Goal: Information Seeking & Learning: Learn about a topic

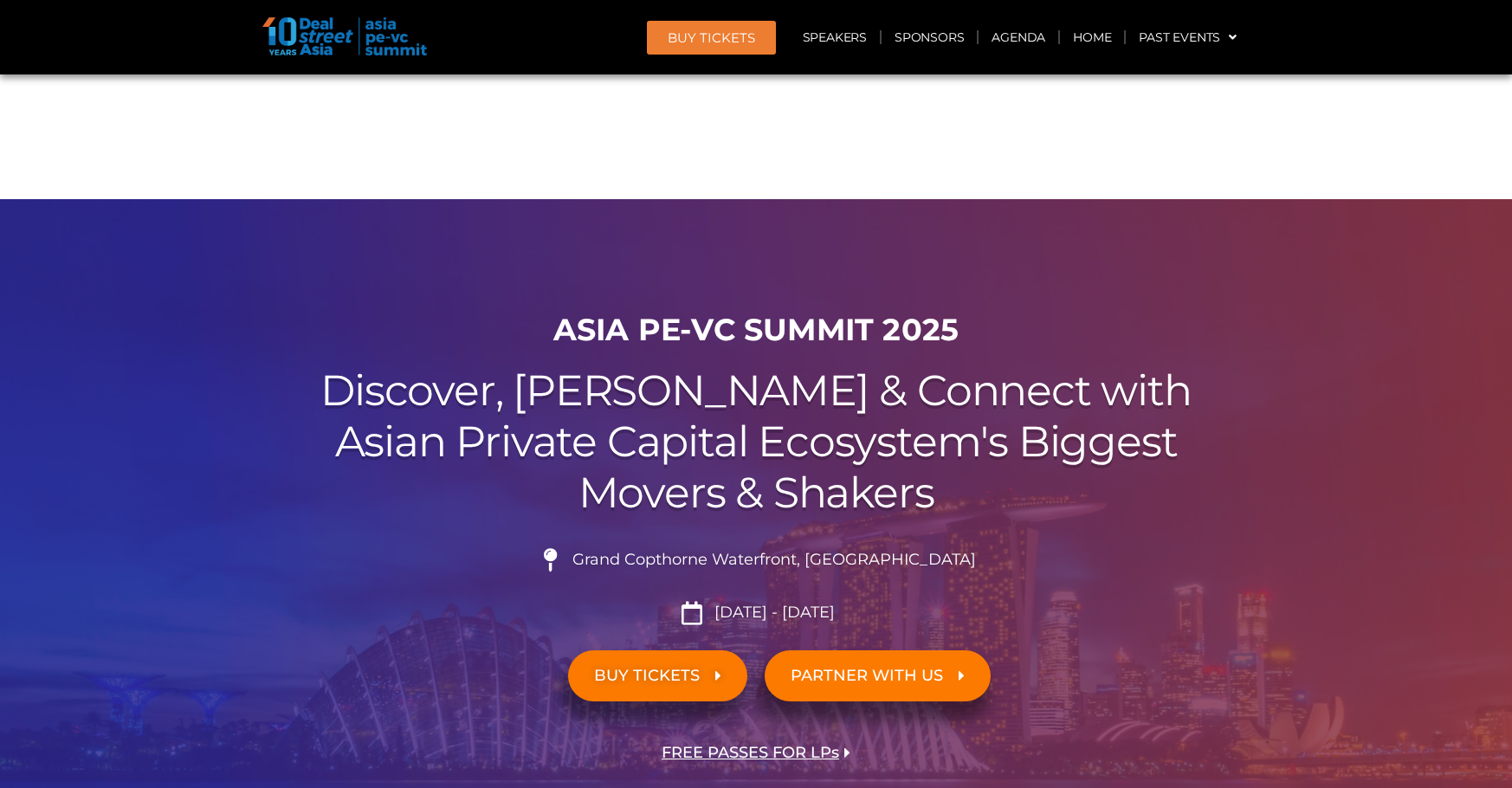
scroll to position [15639, 0]
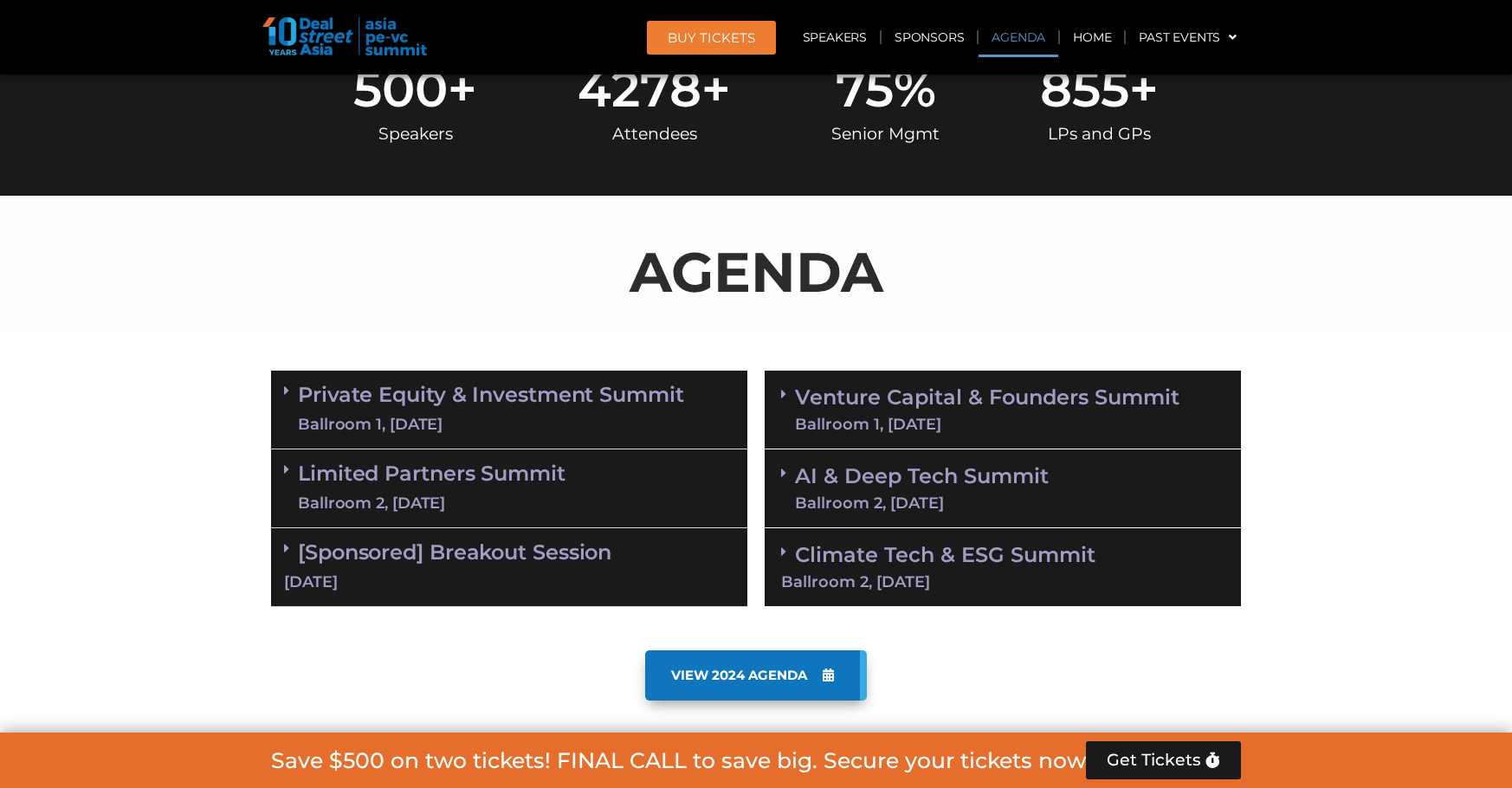
scroll to position [932, 0]
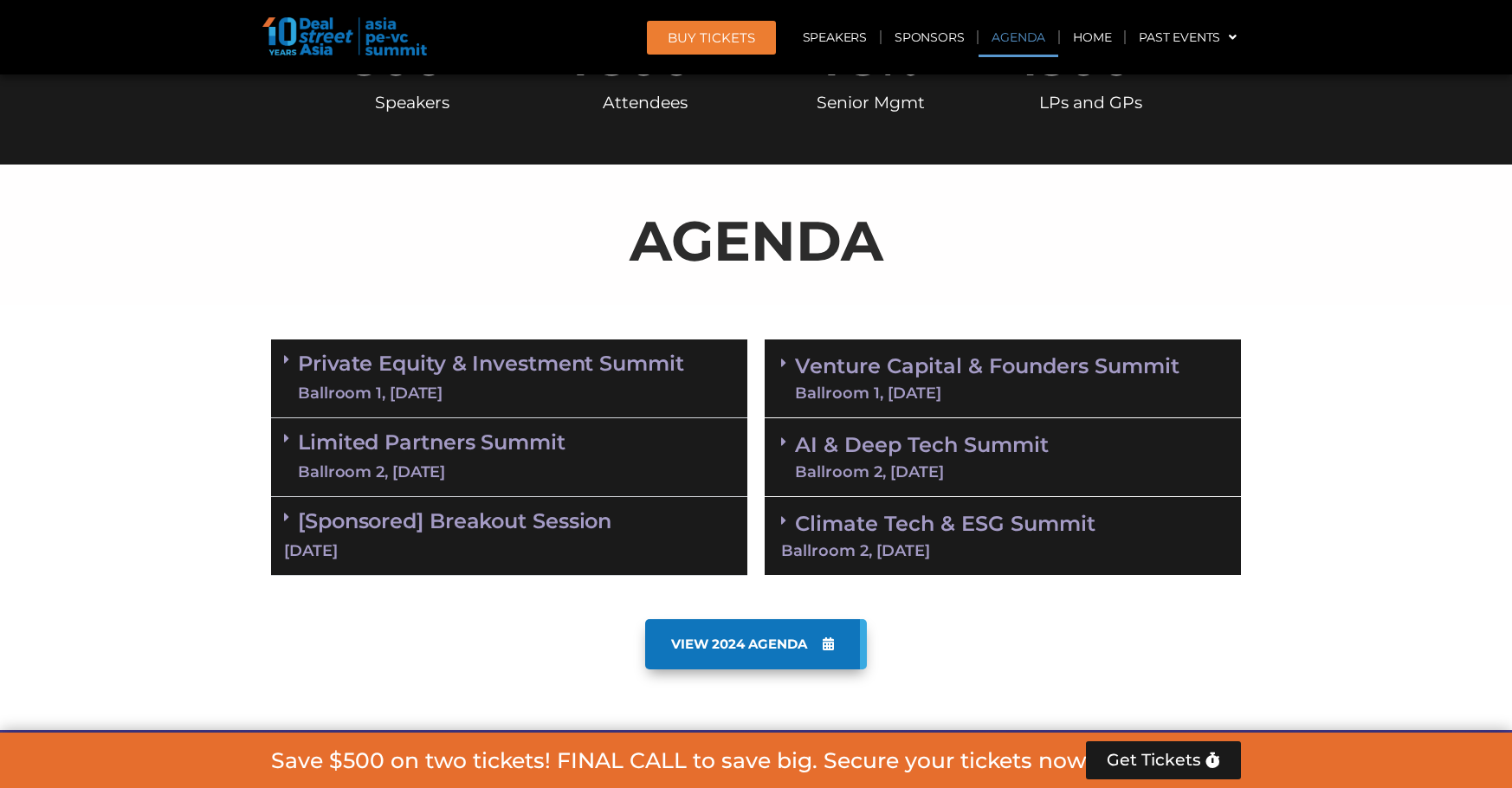
click at [889, 373] on link "Venture Capital & Founders​ Summit Ballroom 1, [DATE]" at bounding box center [986, 379] width 384 height 45
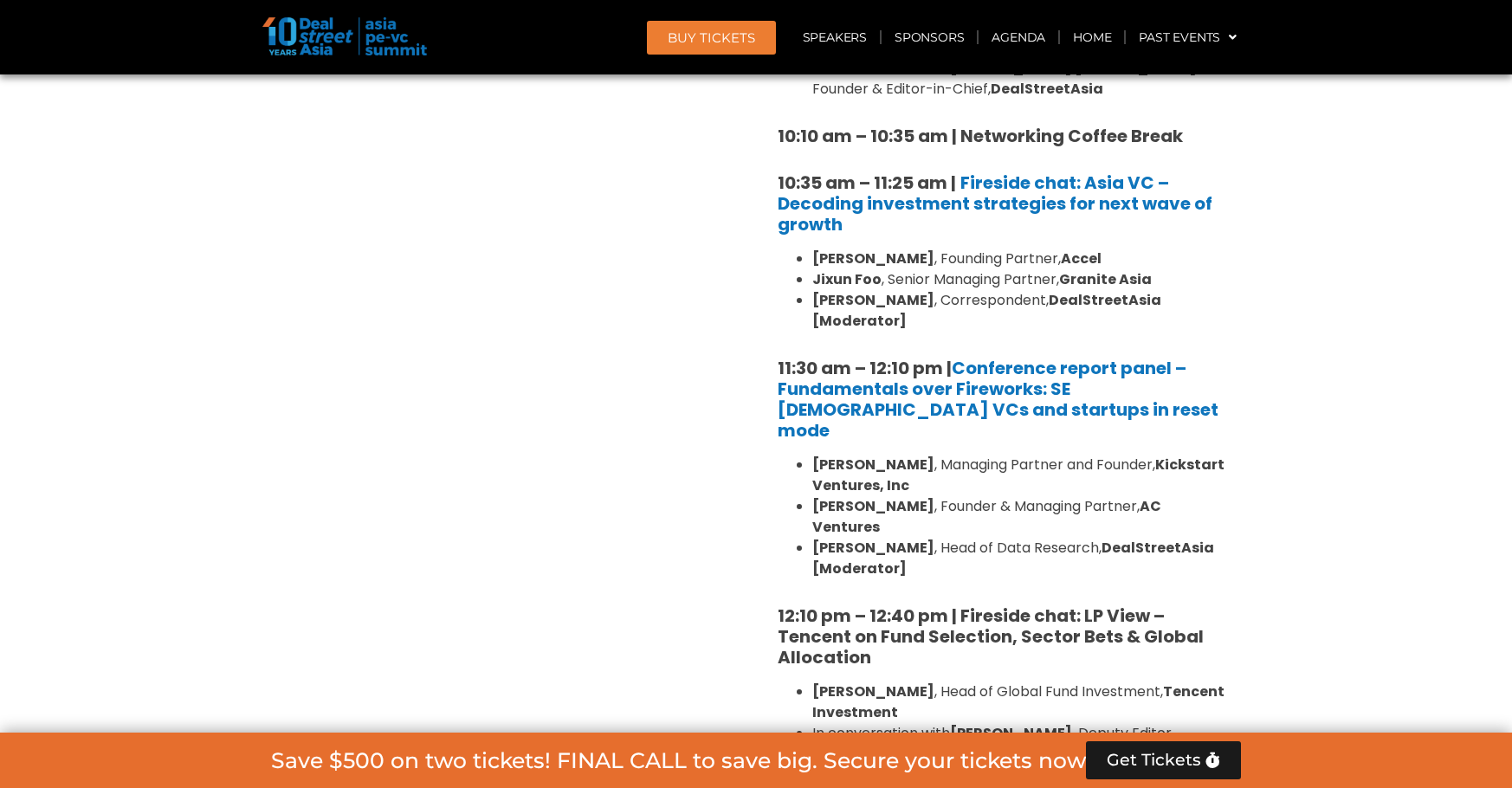
scroll to position [1019, 0]
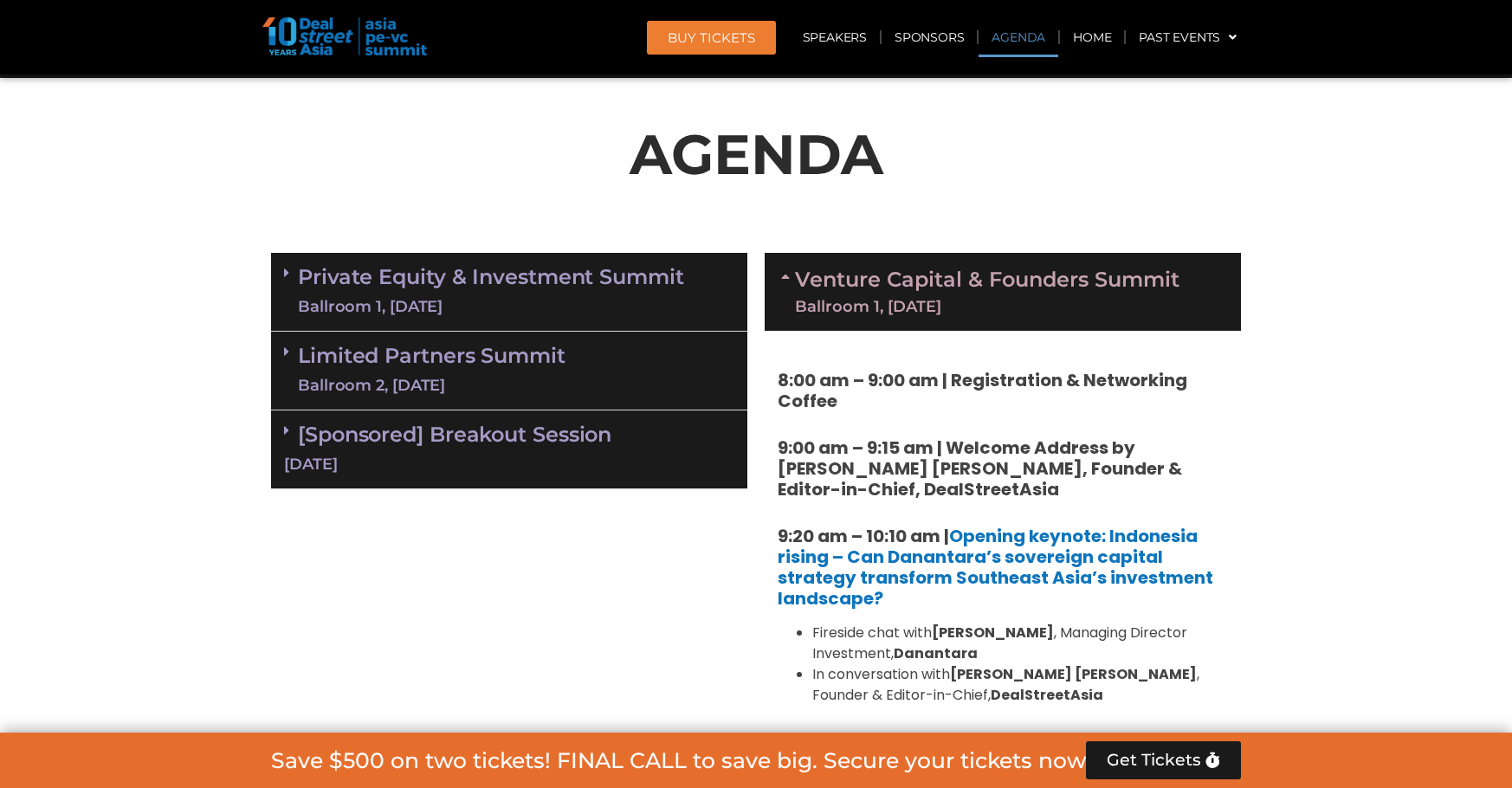
click at [939, 304] on div "Ballroom 1, [DATE]" at bounding box center [986, 306] width 384 height 15
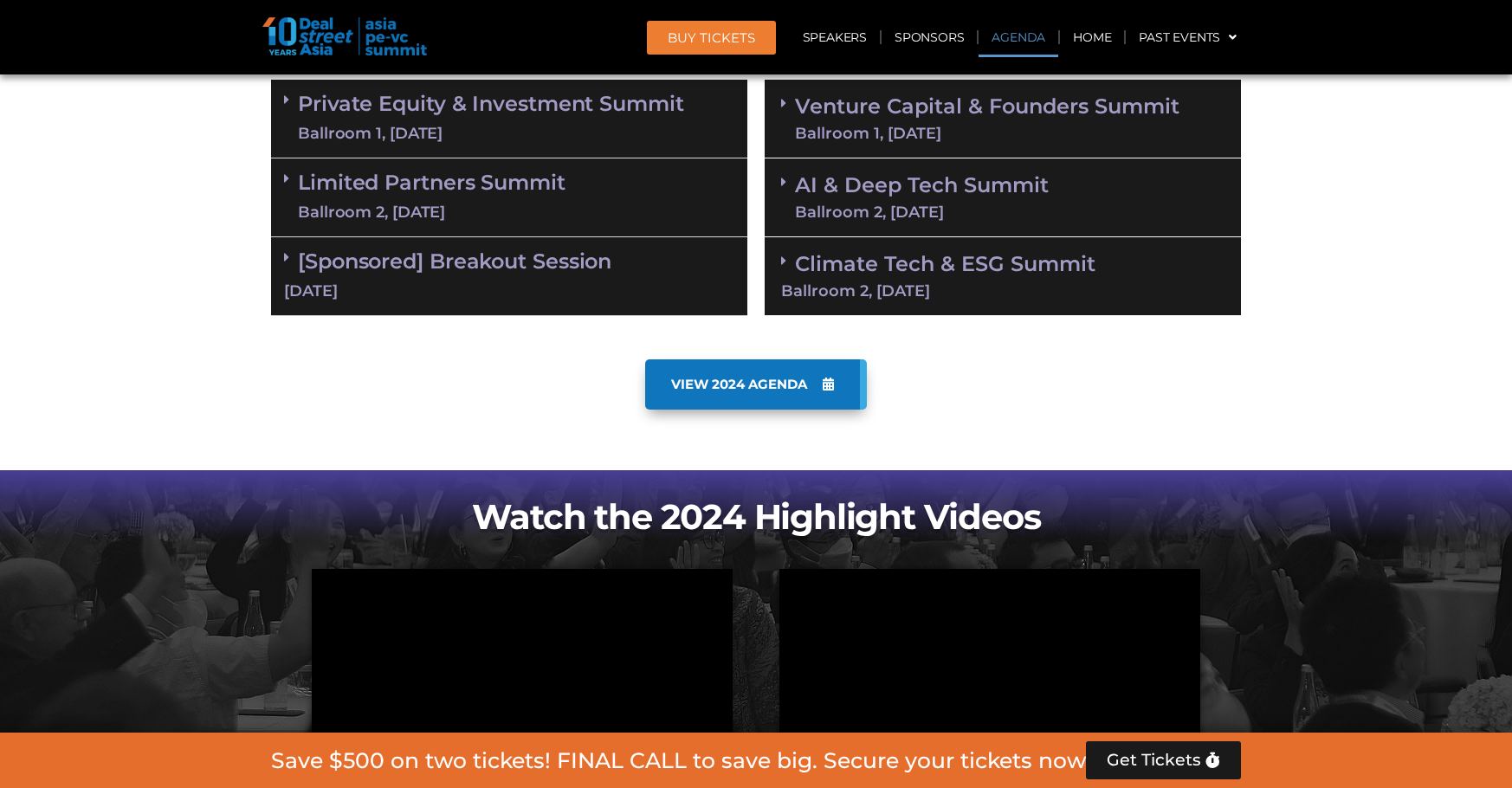
click at [935, 175] on link "AI & Deep Tech Summit Ballroom 2, [DATE]" at bounding box center [921, 197] width 253 height 45
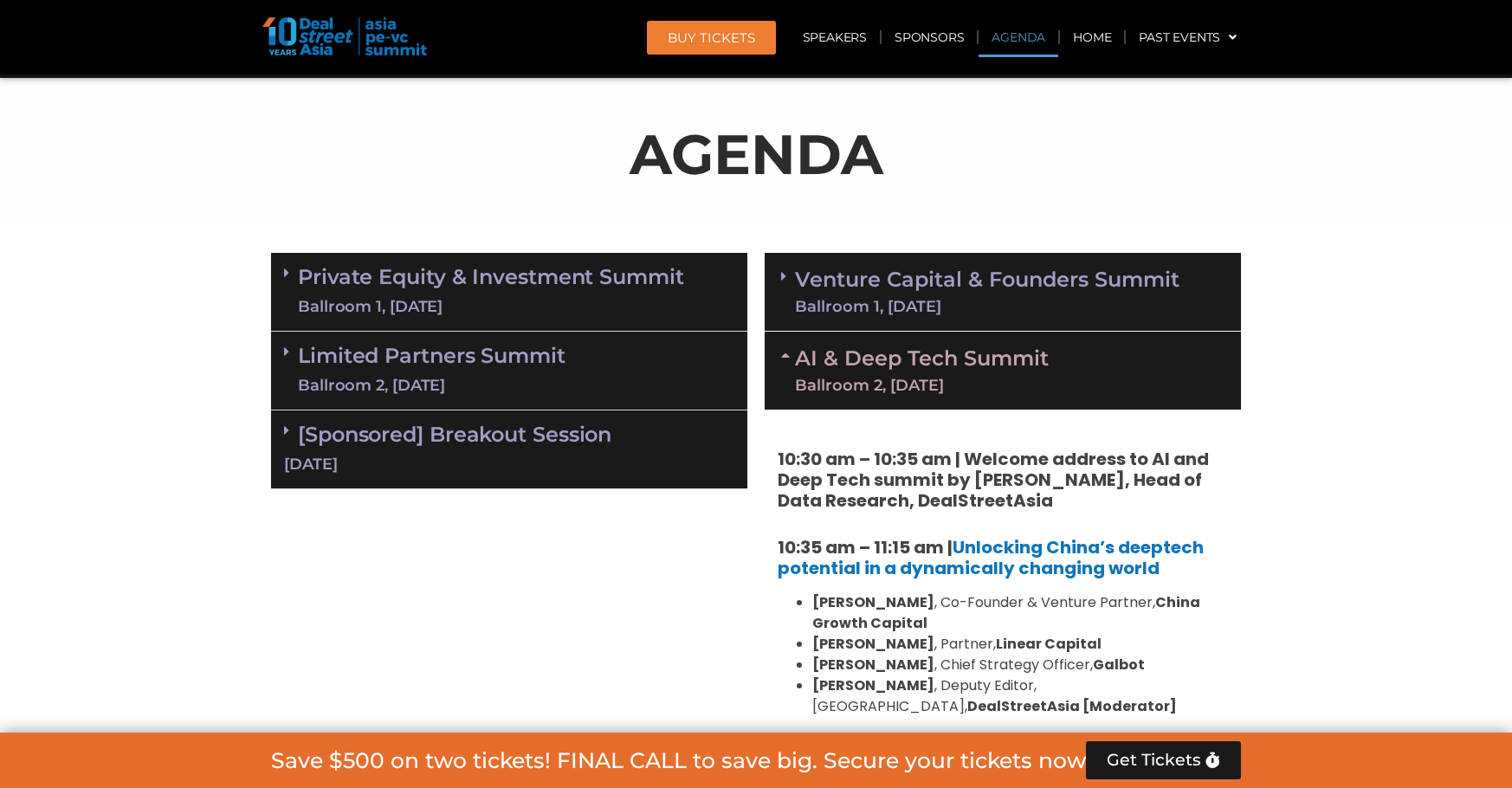
click at [992, 366] on link "AI & Deep Tech Summit Ballroom 2, [DATE]" at bounding box center [921, 370] width 253 height 45
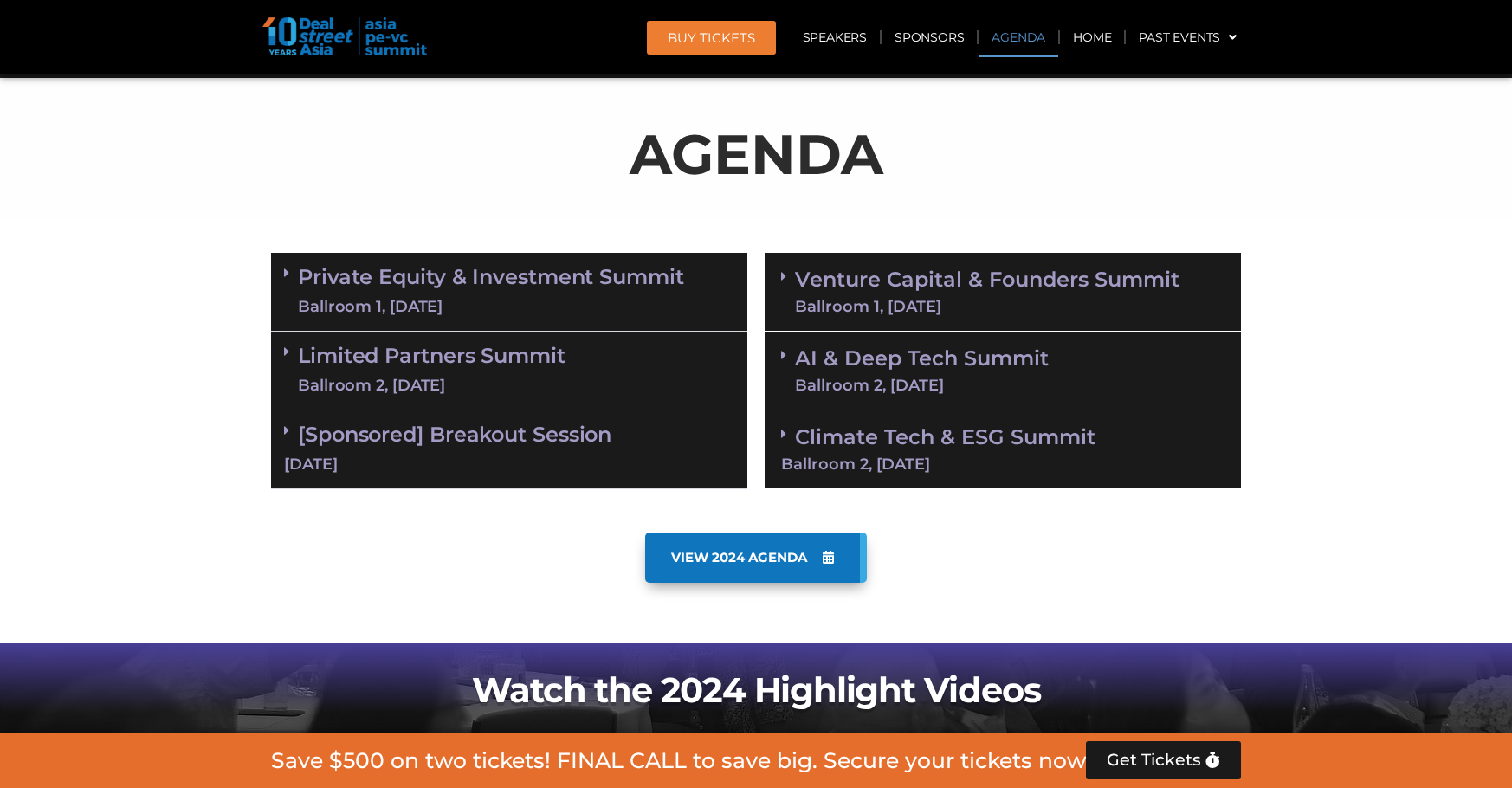
click at [952, 385] on div "Ballroom 2, [DATE]" at bounding box center [921, 385] width 253 height 15
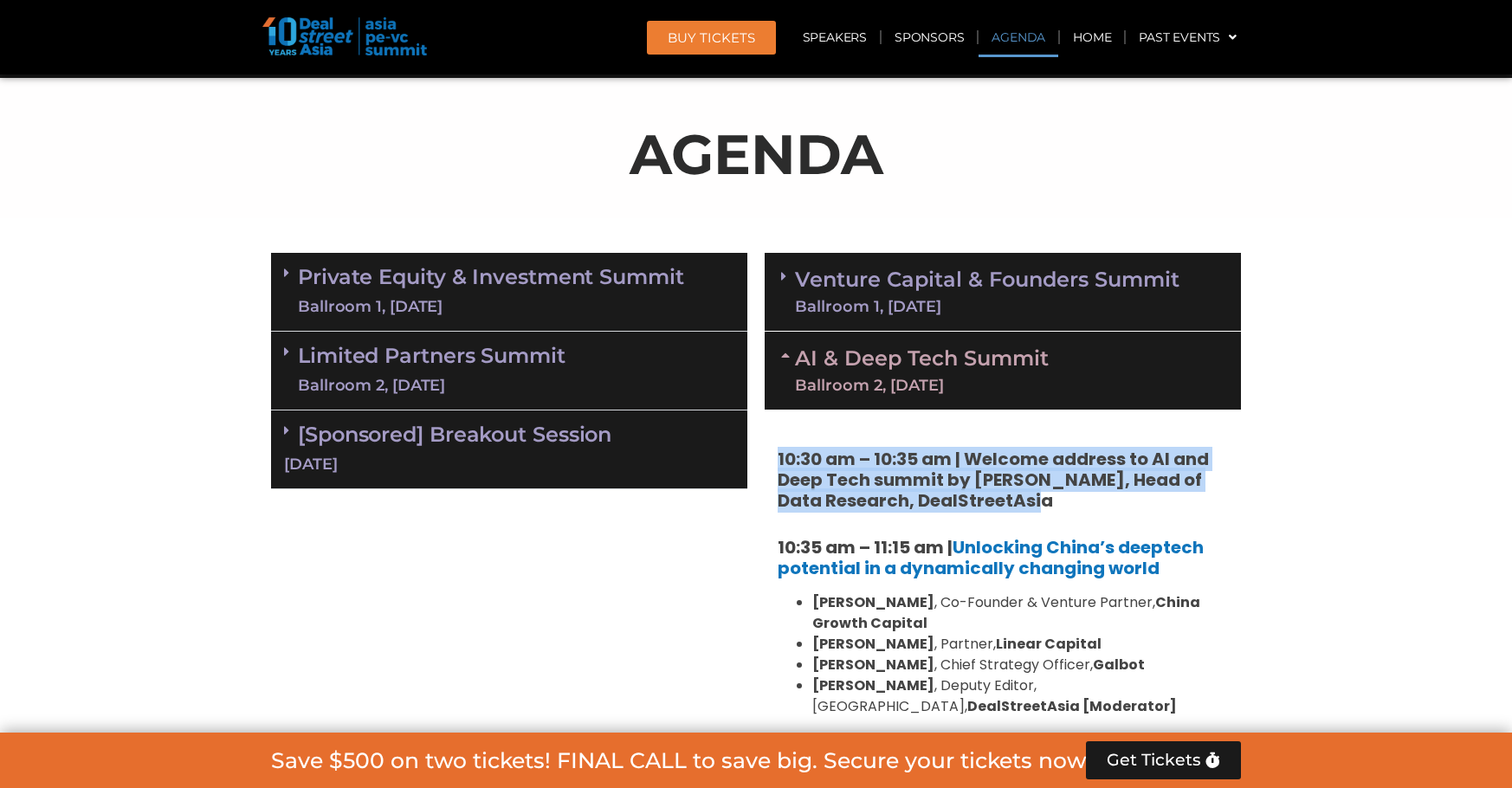
drag, startPoint x: 774, startPoint y: 460, endPoint x: 1042, endPoint y: 494, distance: 270.1
click at [1039, 504] on h5 "10:30 am – 10:35 am | Welcome address to AI and Deep Tech summit by [PERSON_NAM…" at bounding box center [1003, 480] width 451 height 63
drag, startPoint x: 1030, startPoint y: 506, endPoint x: 785, endPoint y: 461, distance: 249.1
click at [785, 461] on h5 "10:30 am – 10:35 am | Welcome address to AI and Deep Tech summit by [PERSON_NAM…" at bounding box center [1003, 480] width 451 height 63
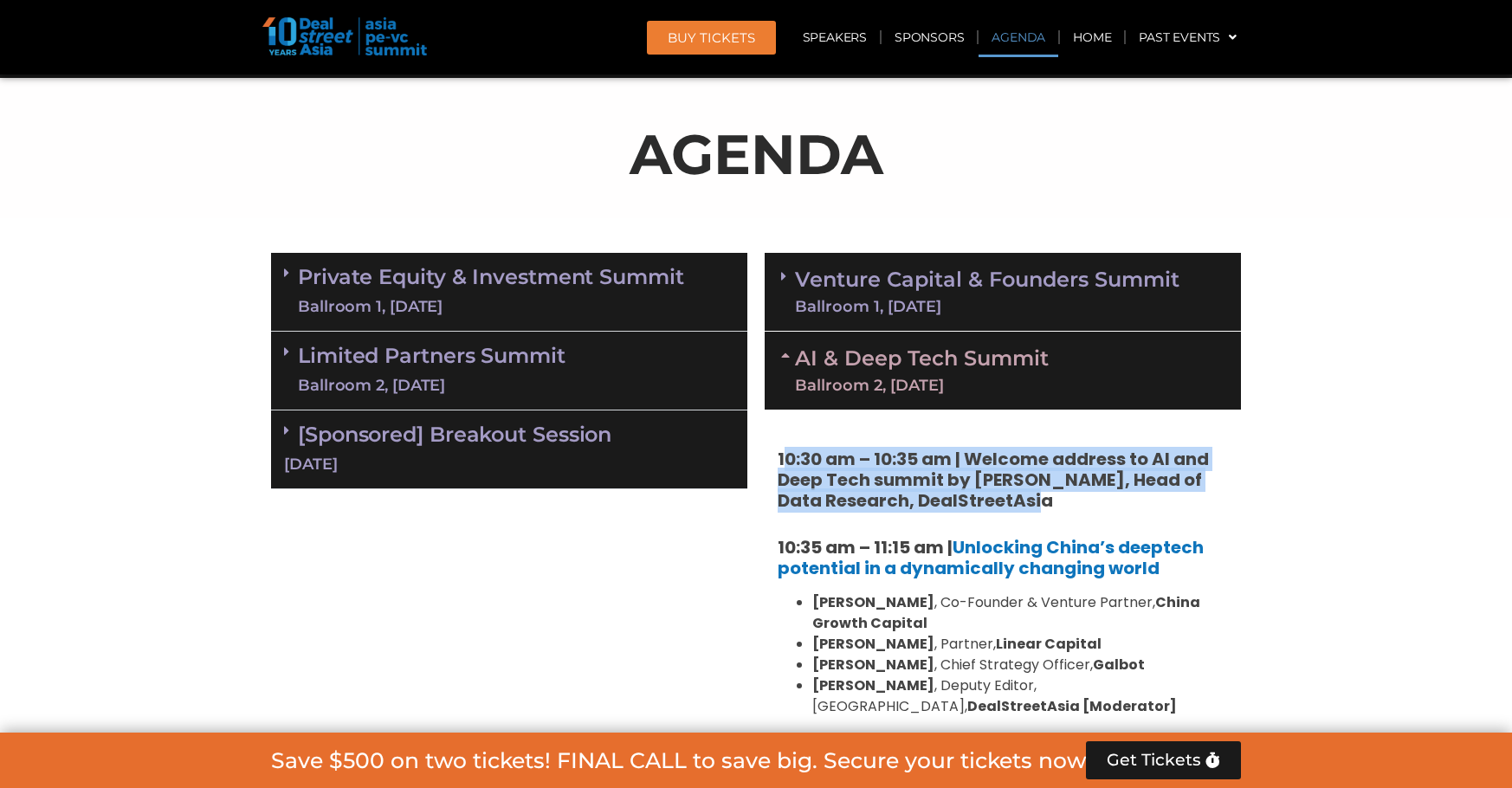
click at [878, 486] on strong "10:30 am – 10:35 am | Welcome address to AI and Deep Tech summit by [PERSON_NAM…" at bounding box center [993, 480] width 431 height 66
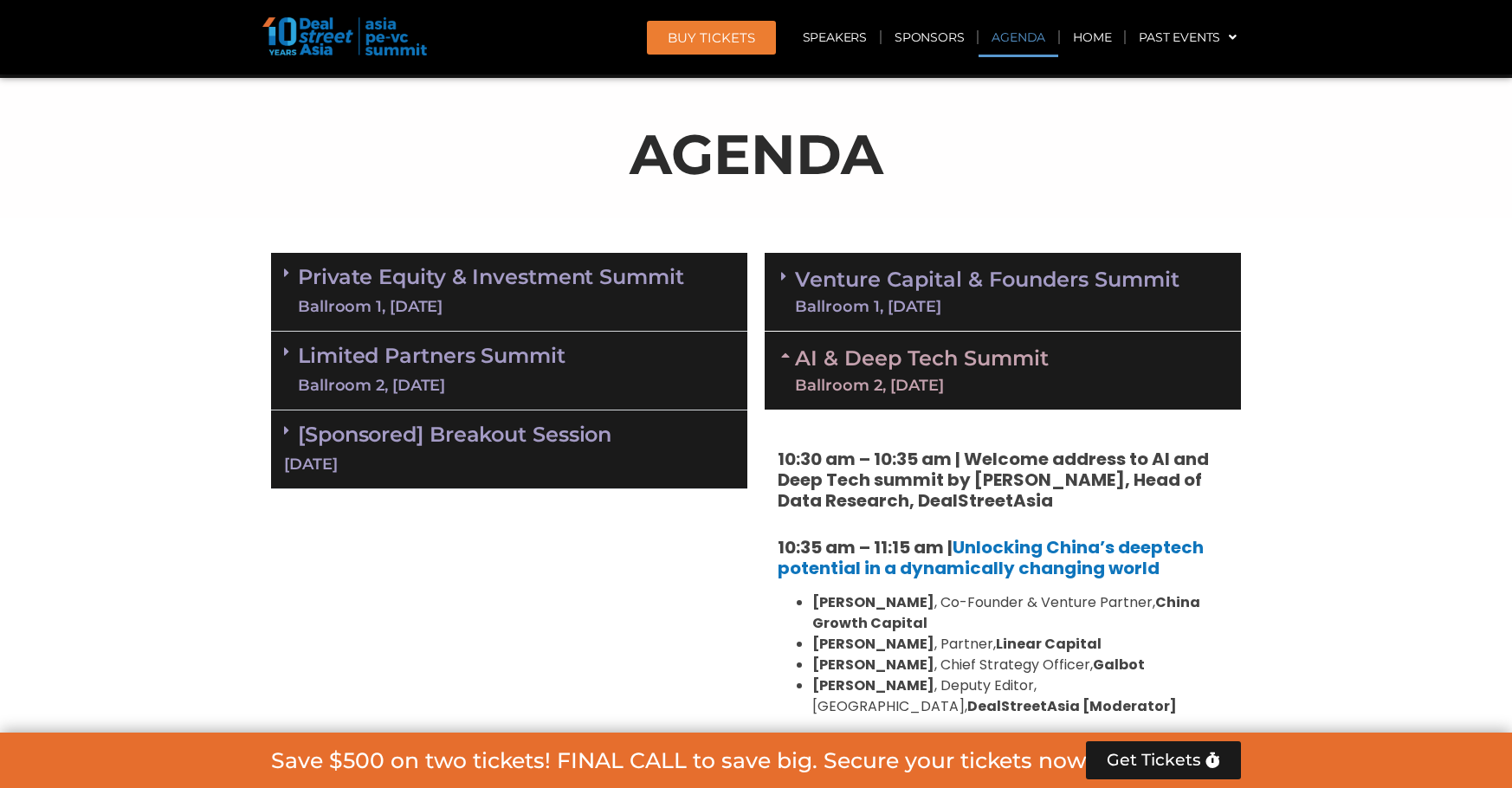
click at [943, 370] on link "AI & Deep Tech Summit Ballroom 2, [DATE]" at bounding box center [921, 370] width 253 height 45
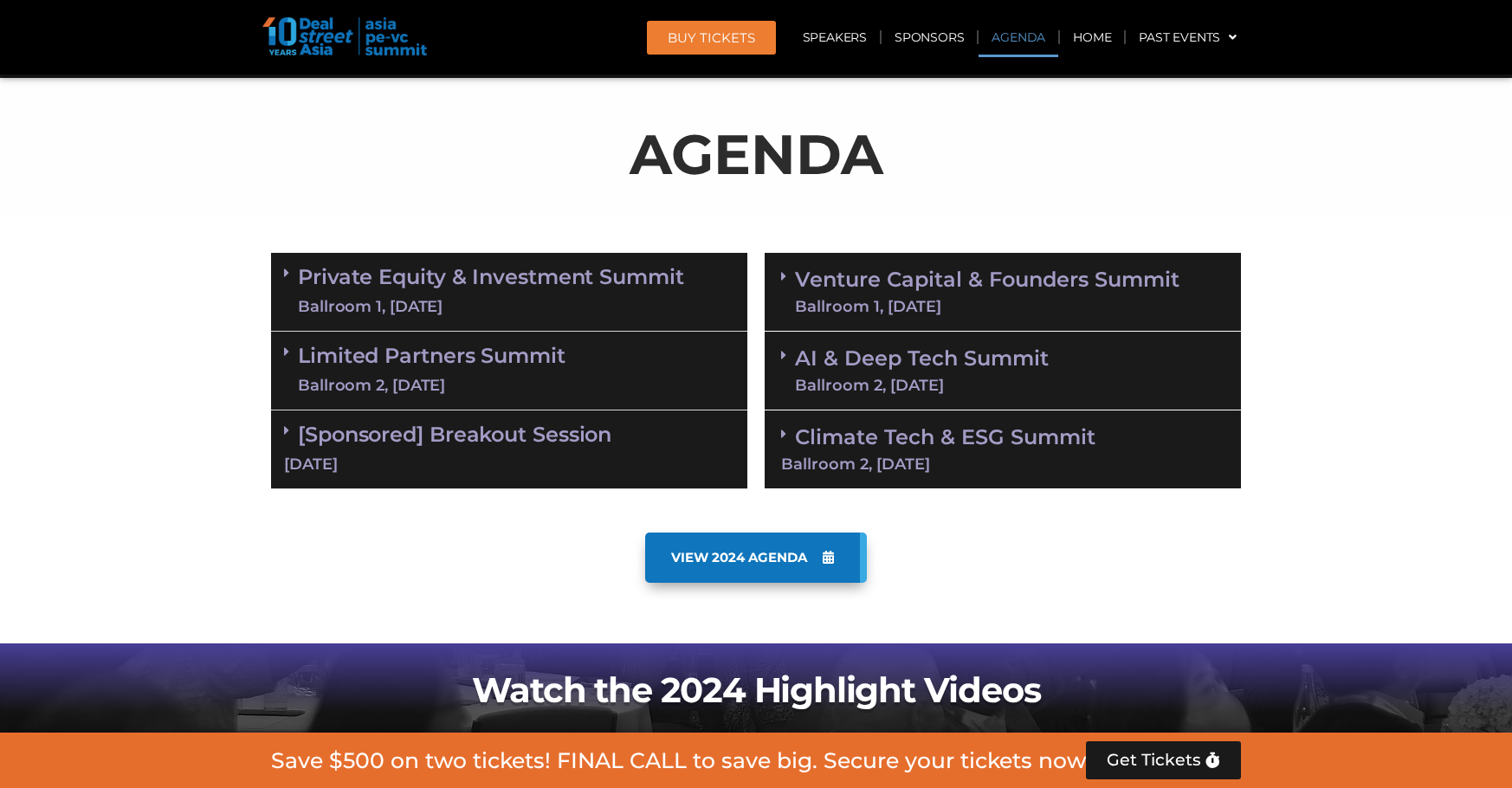
click at [970, 301] on div "Ballroom 1, [DATE]" at bounding box center [986, 306] width 384 height 15
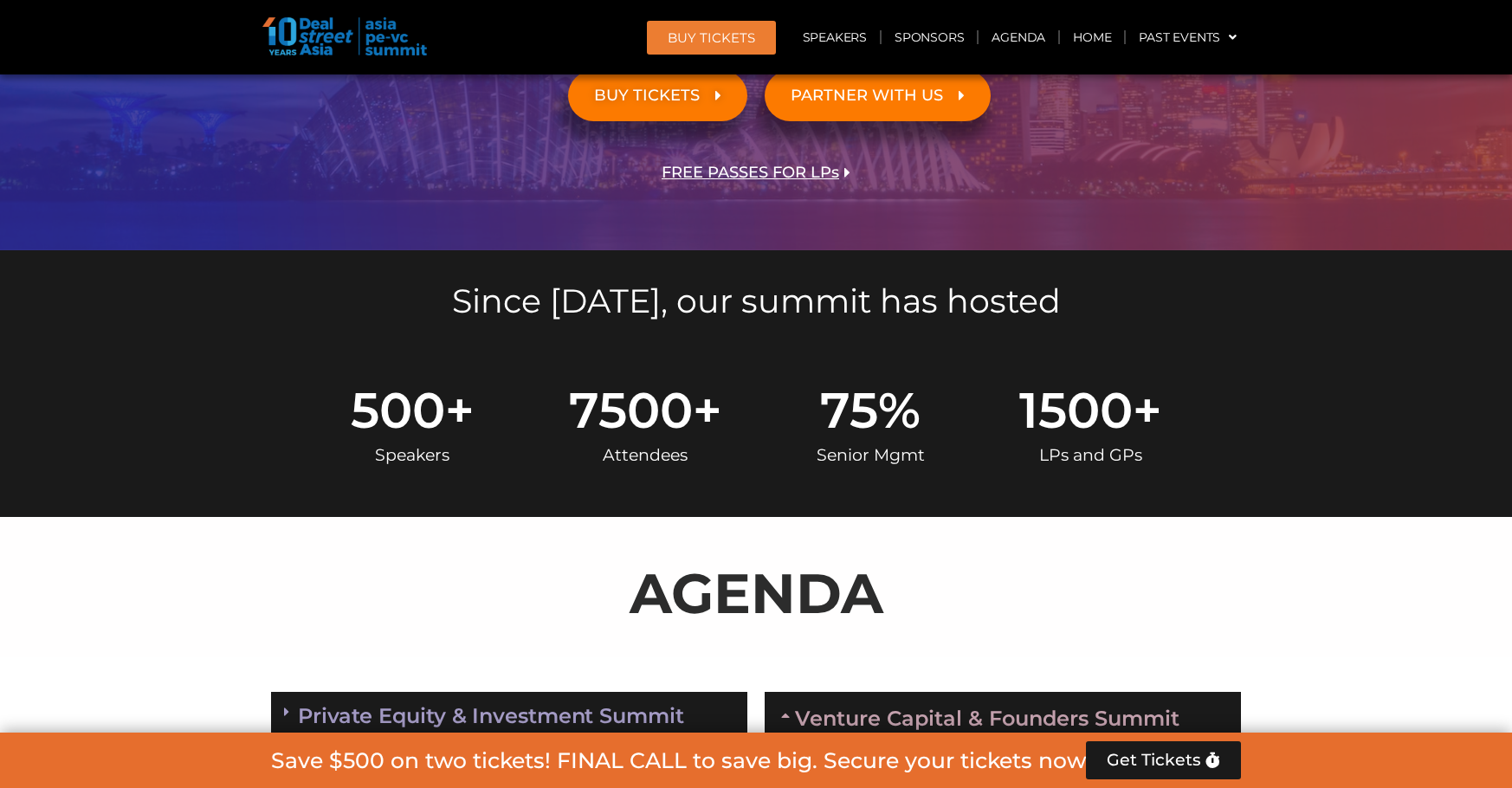
scroll to position [288, 0]
